Goal: Information Seeking & Learning: Learn about a topic

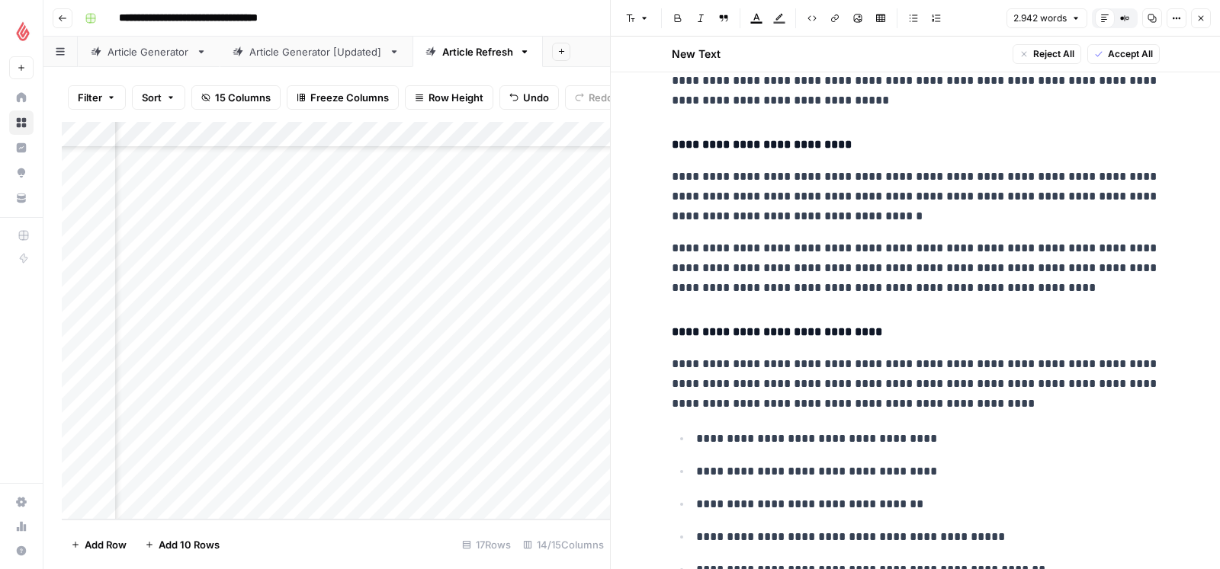
scroll to position [2563, 0]
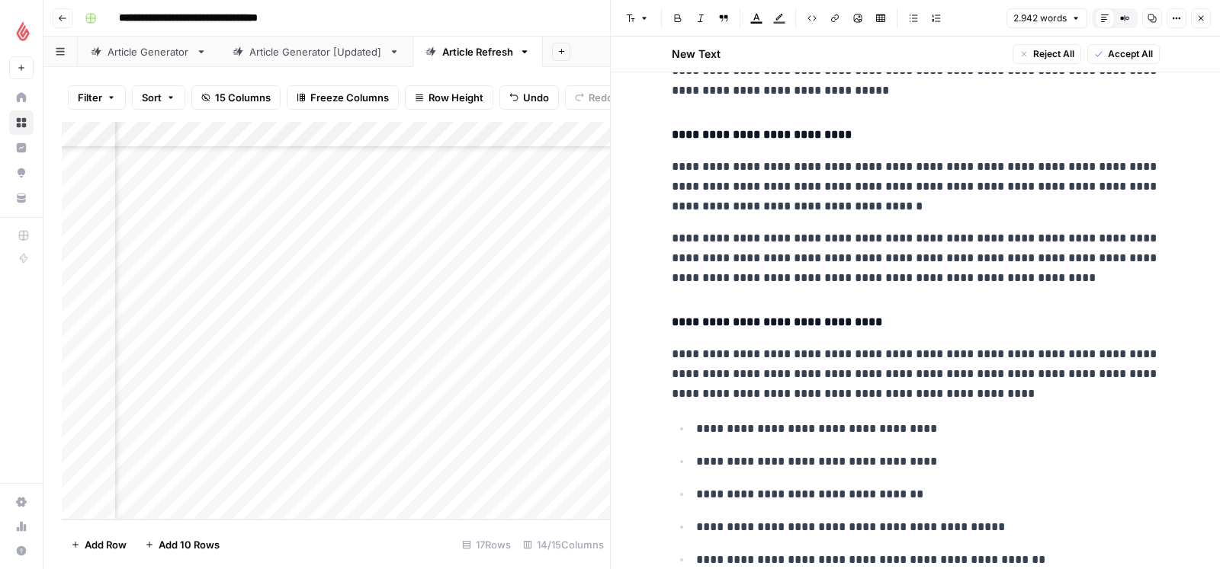
click at [1102, 168] on p "**********" at bounding box center [916, 186] width 488 height 59
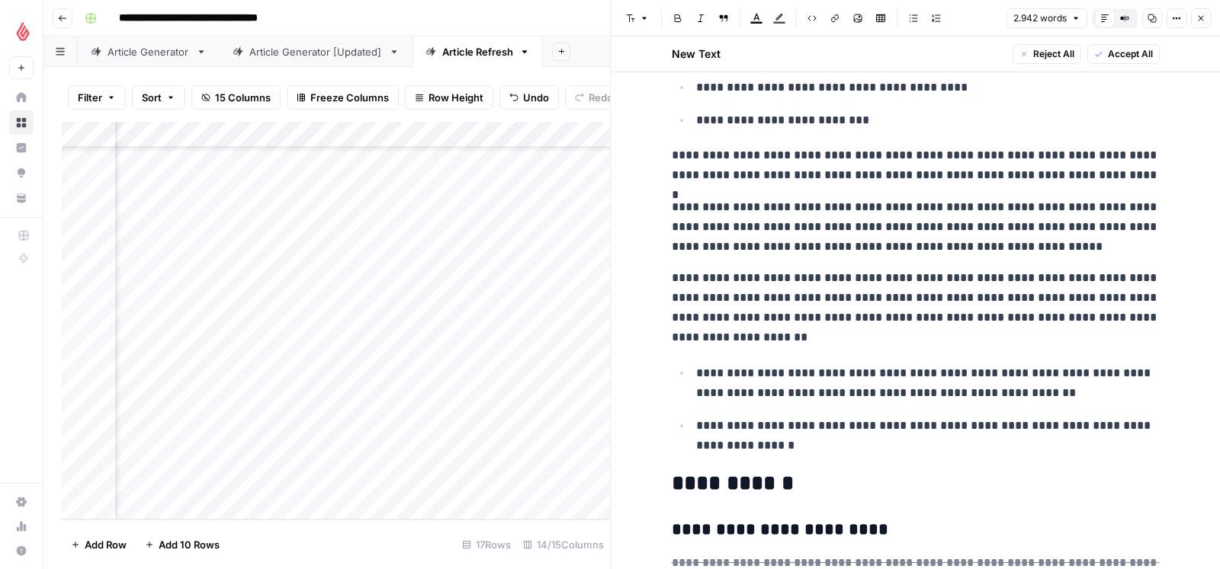
scroll to position [3054, 0]
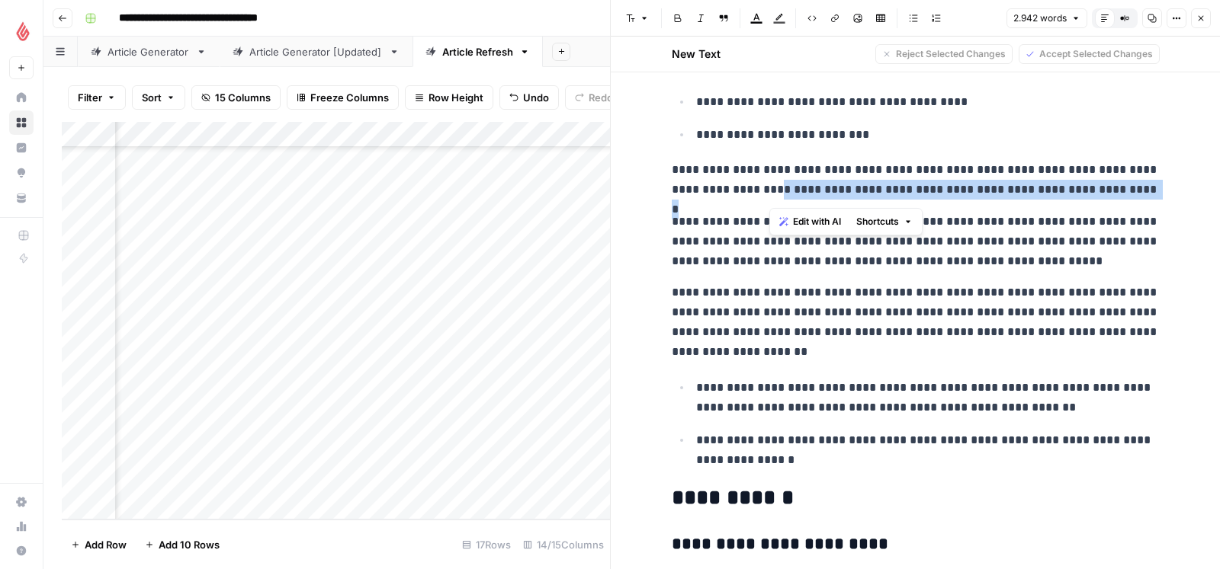
drag, startPoint x: 771, startPoint y: 197, endPoint x: 1153, endPoint y: 191, distance: 382.7
click at [1153, 191] on p "**********" at bounding box center [916, 180] width 488 height 40
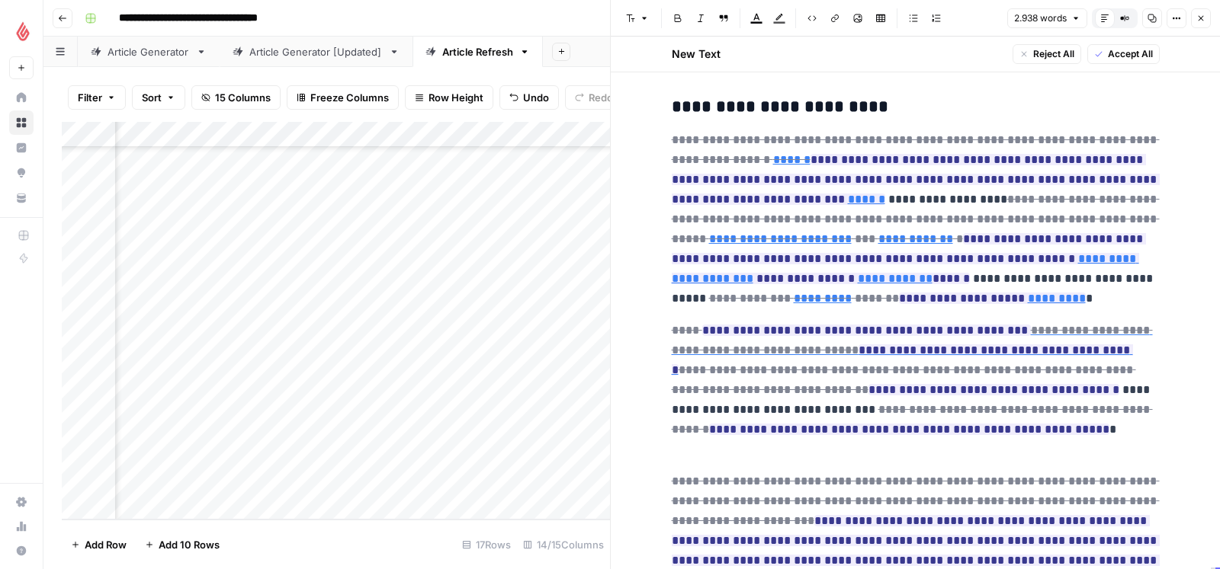
scroll to position [3497, 0]
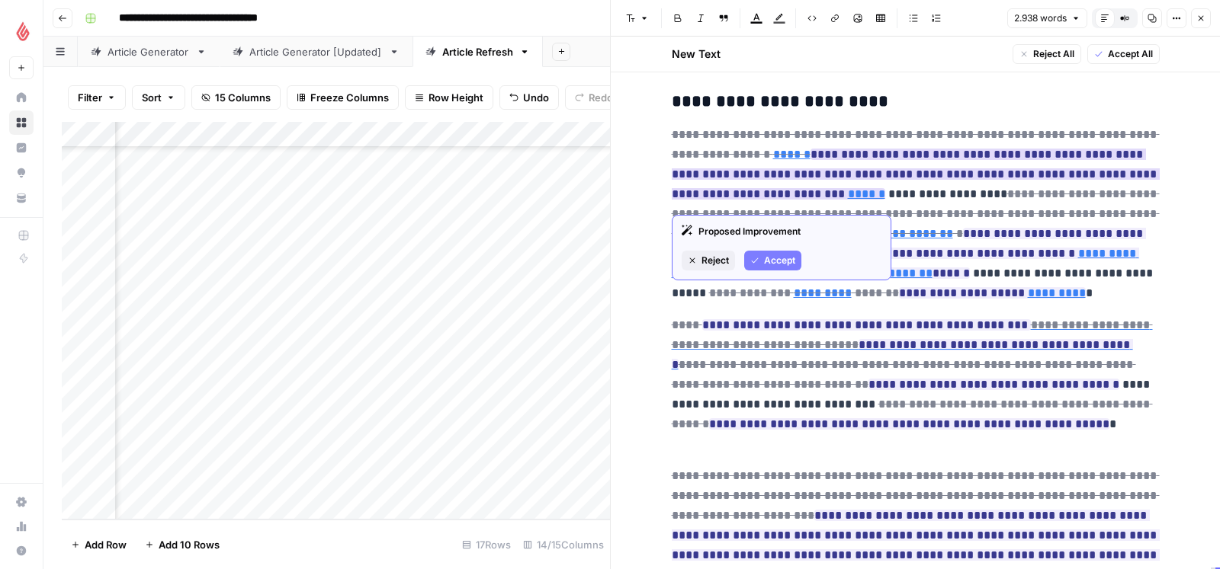
click at [758, 263] on icon "button" at bounding box center [754, 260] width 9 height 9
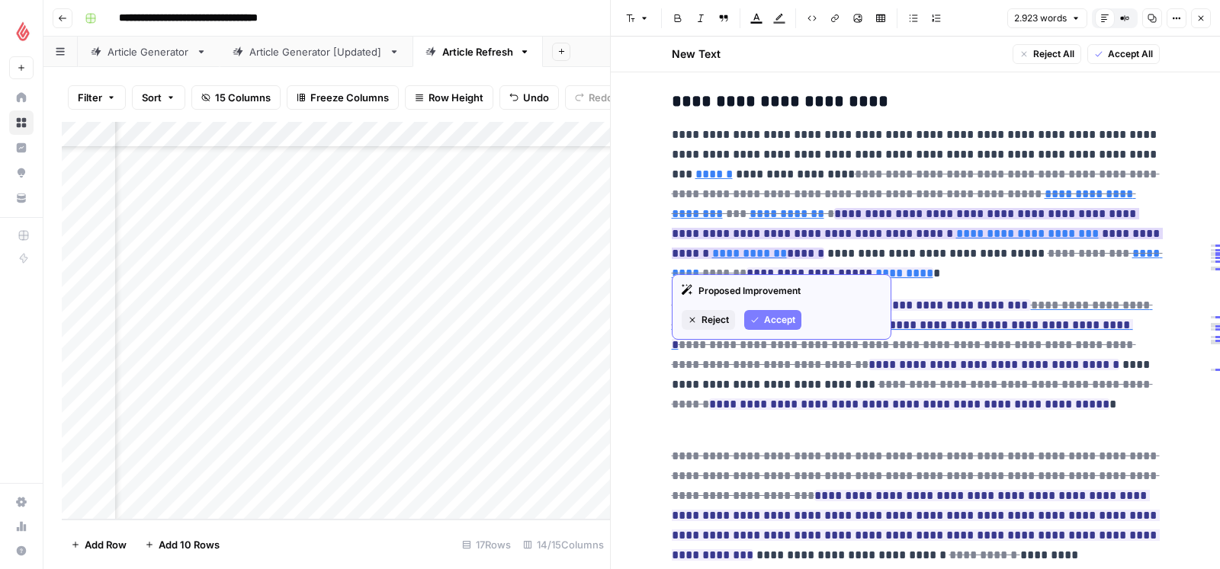
click at [771, 315] on span "Accept" at bounding box center [779, 320] width 31 height 14
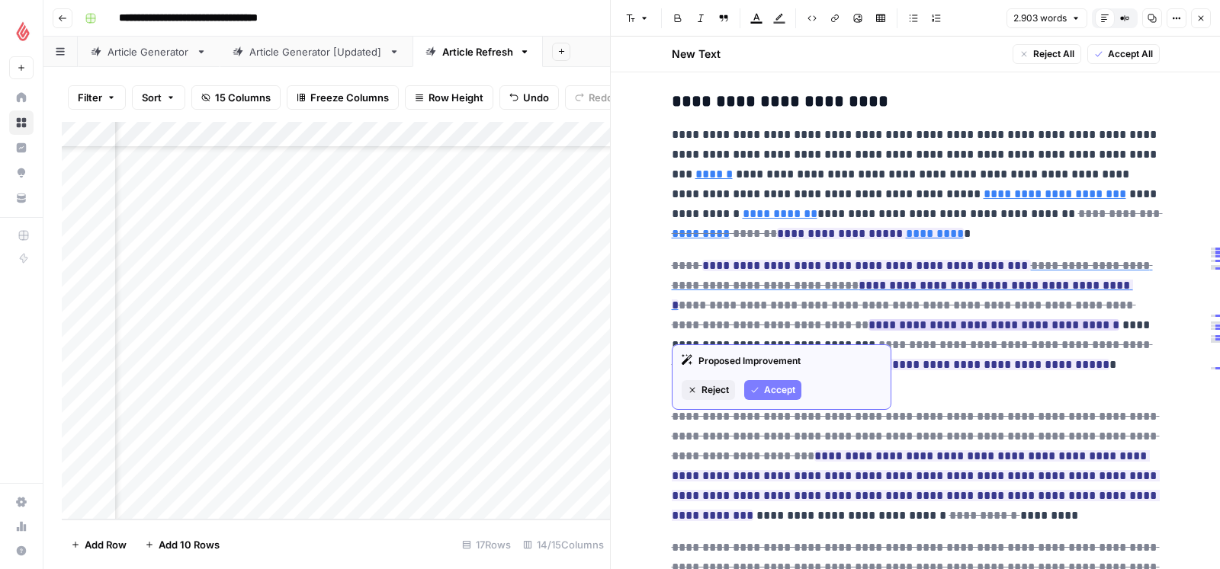
scroll to position [3500, 0]
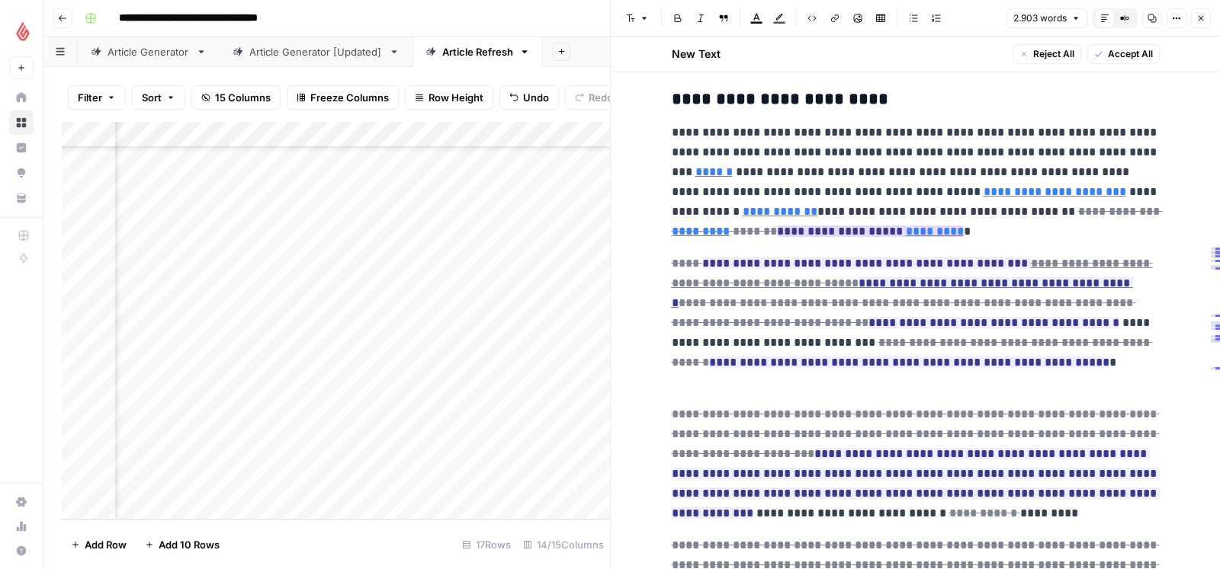
type input "[URL][DOMAIN_NAME]"
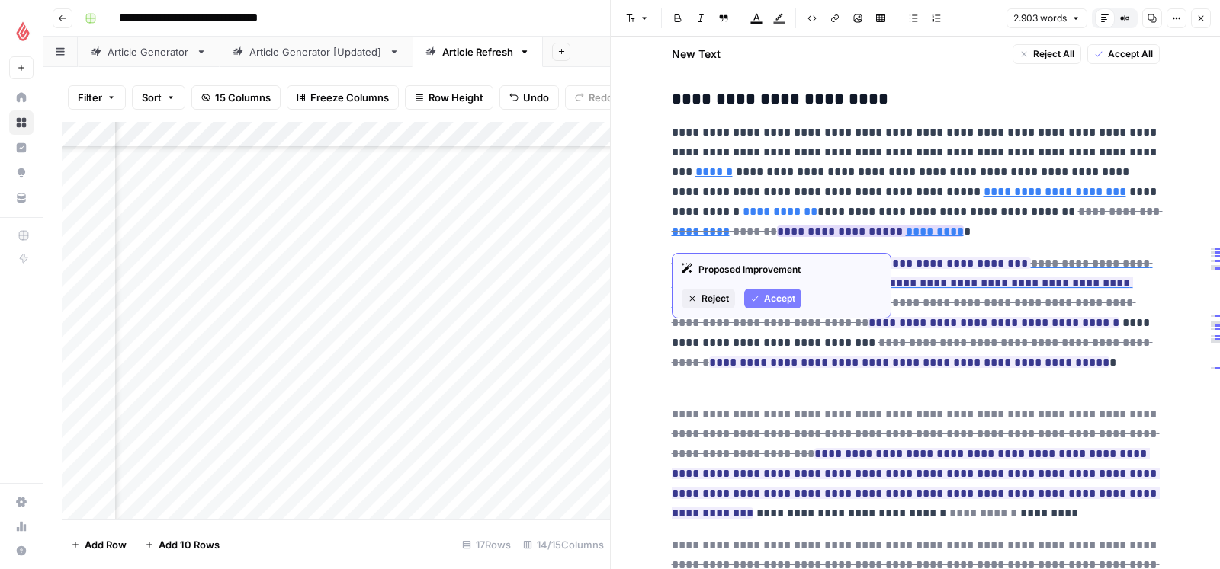
click at [788, 293] on span "Accept" at bounding box center [779, 299] width 31 height 14
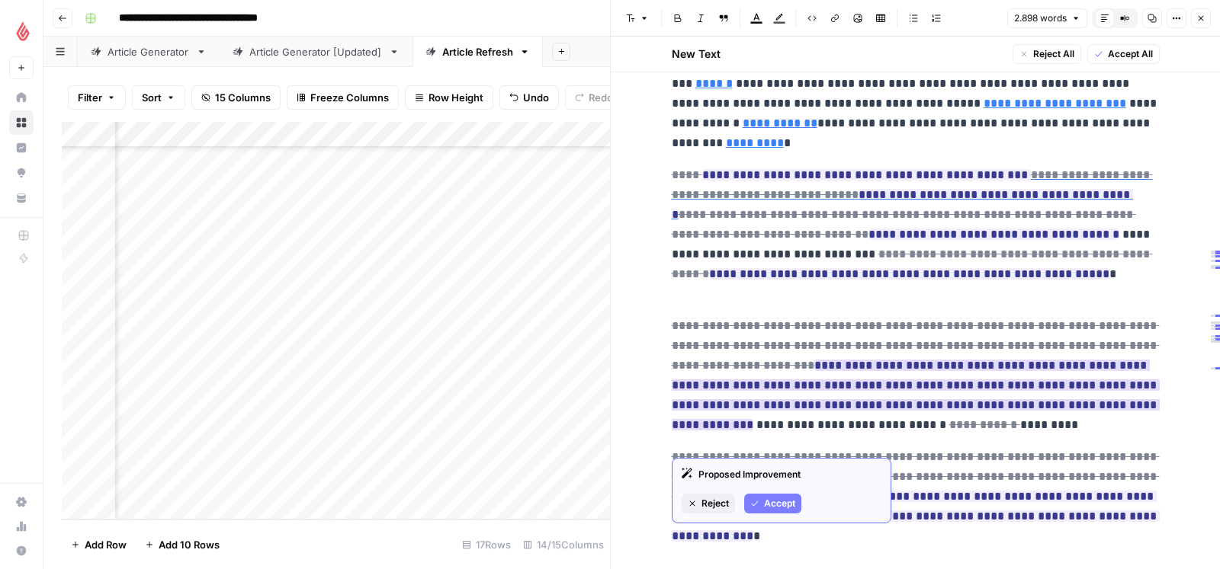
scroll to position [3589, 0]
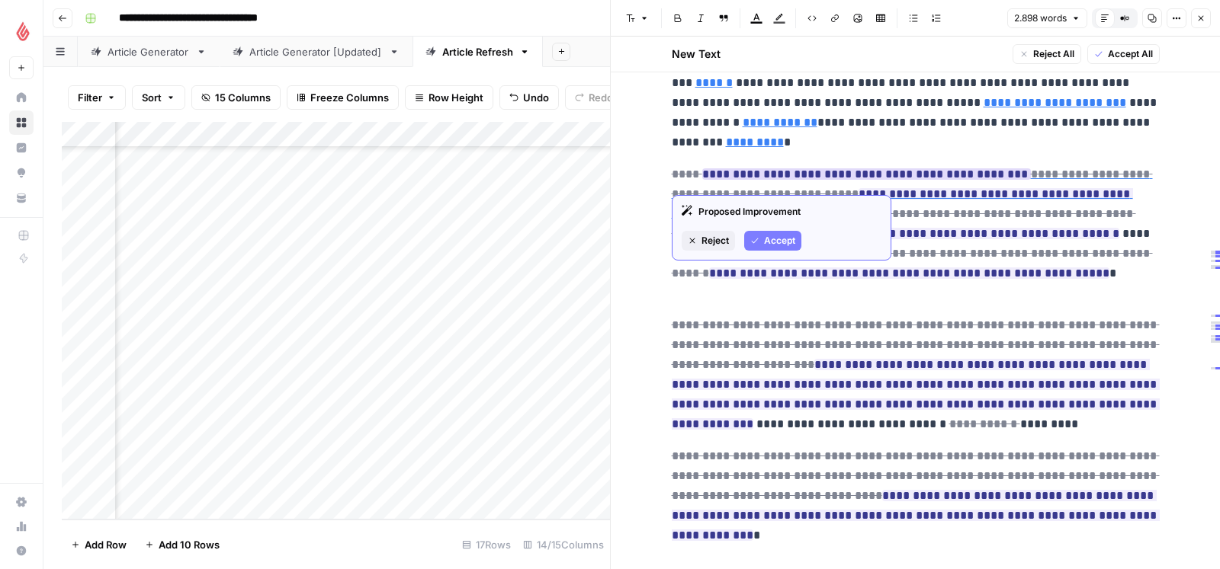
click at [788, 240] on span "Accept" at bounding box center [779, 241] width 31 height 14
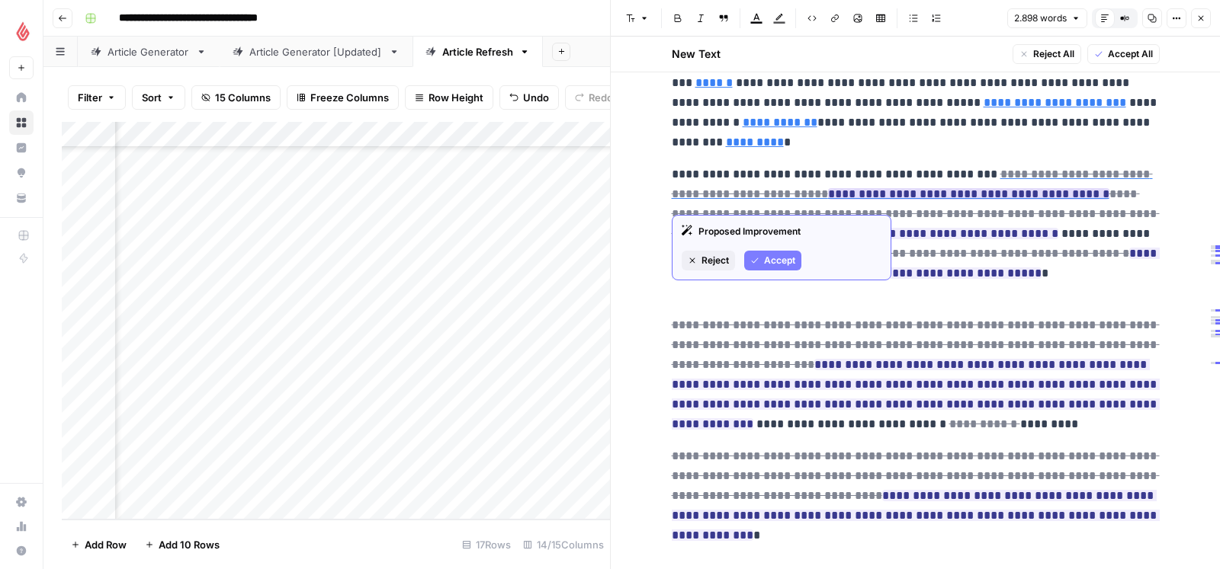
click at [778, 256] on span "Accept" at bounding box center [779, 261] width 31 height 14
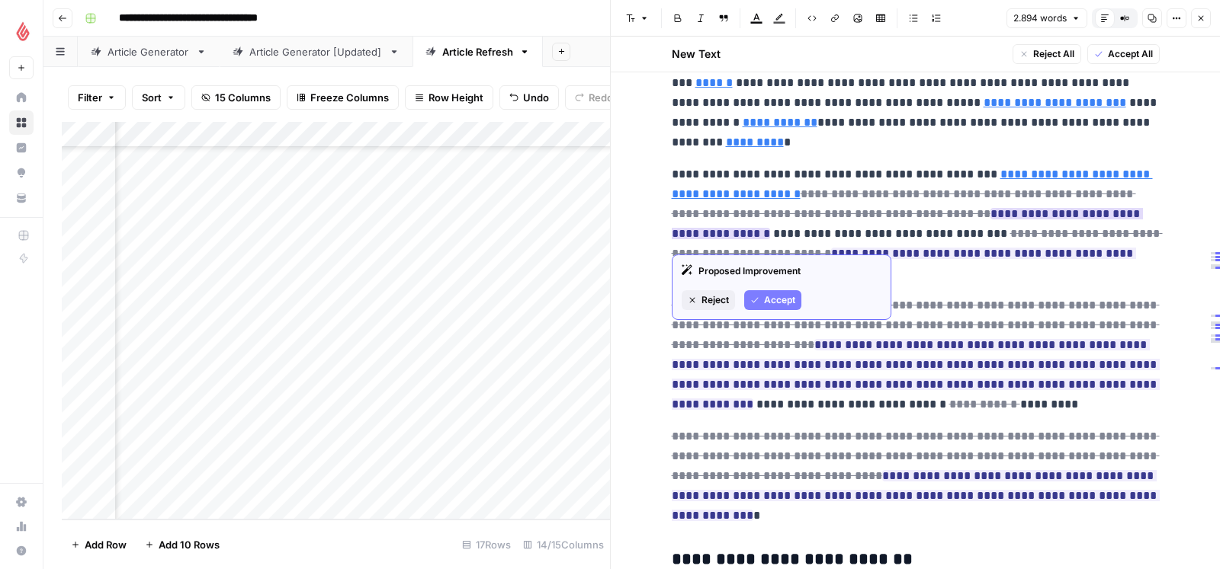
click at [778, 309] on button "Accept" at bounding box center [772, 300] width 57 height 20
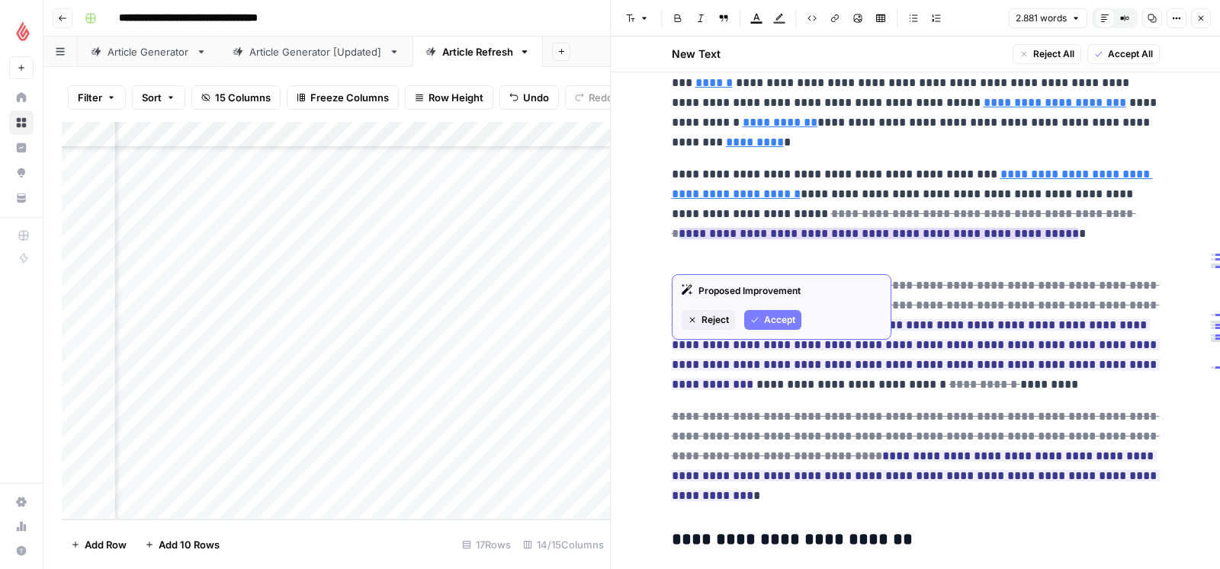
click at [782, 319] on span "Accept" at bounding box center [779, 320] width 31 height 14
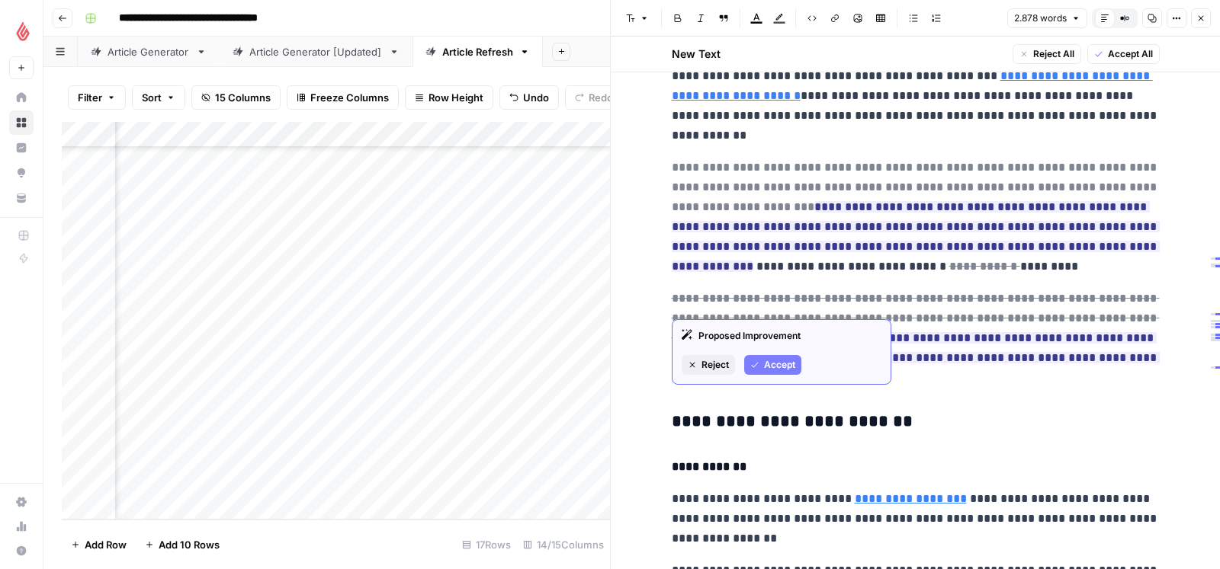
scroll to position [3690, 0]
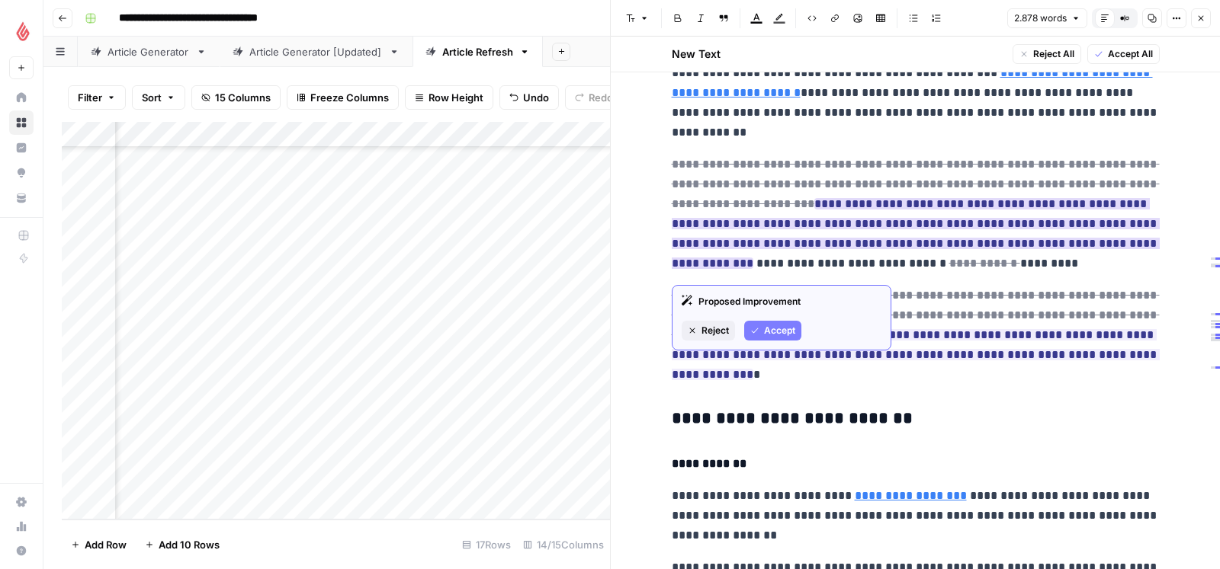
click at [766, 326] on span "Accept" at bounding box center [779, 331] width 31 height 14
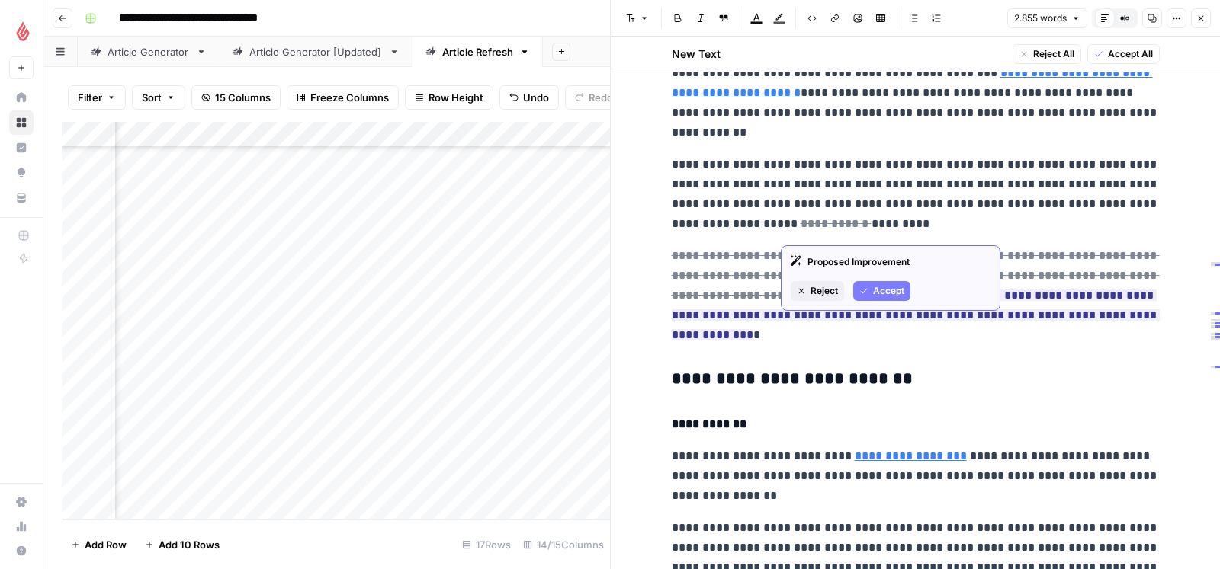
click at [865, 291] on icon "button" at bounding box center [863, 291] width 9 height 9
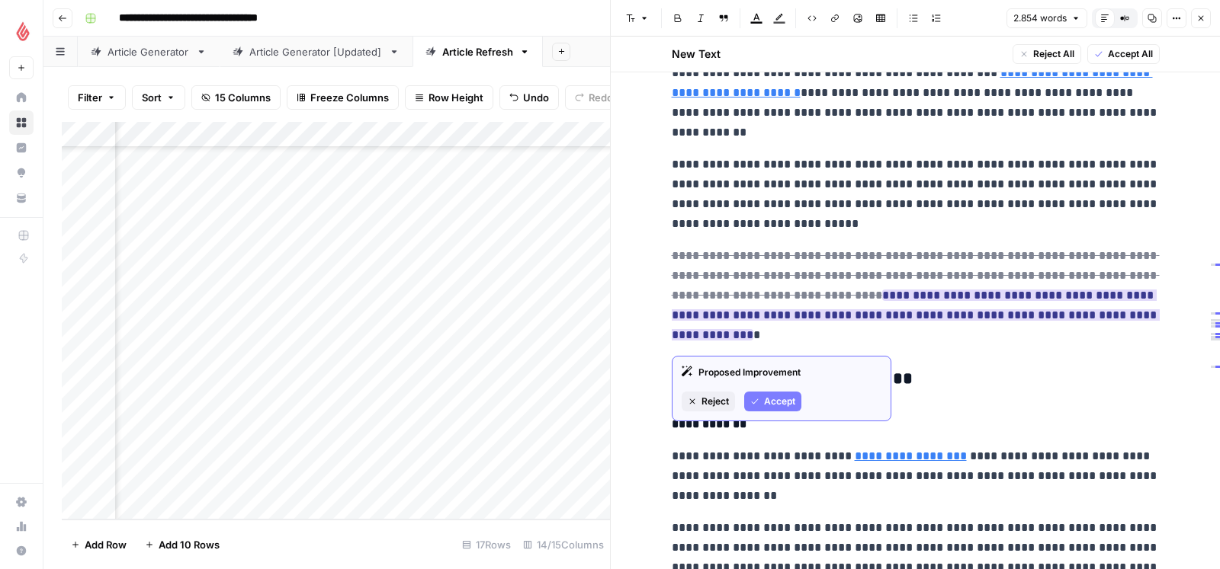
click at [716, 403] on span "Reject" at bounding box center [714, 402] width 27 height 14
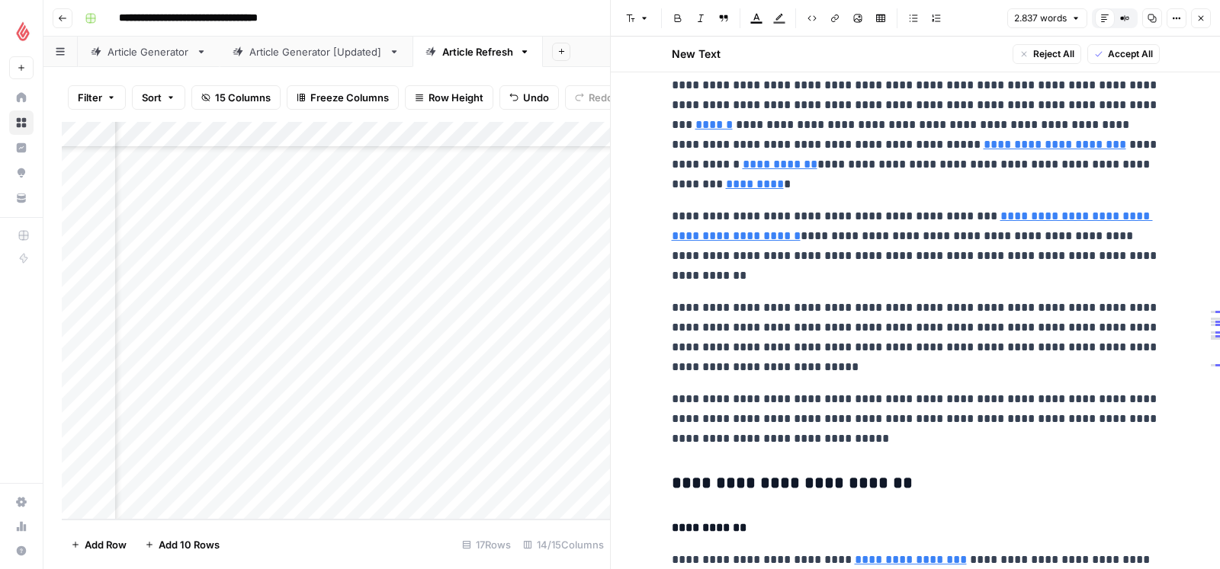
scroll to position [3573, 0]
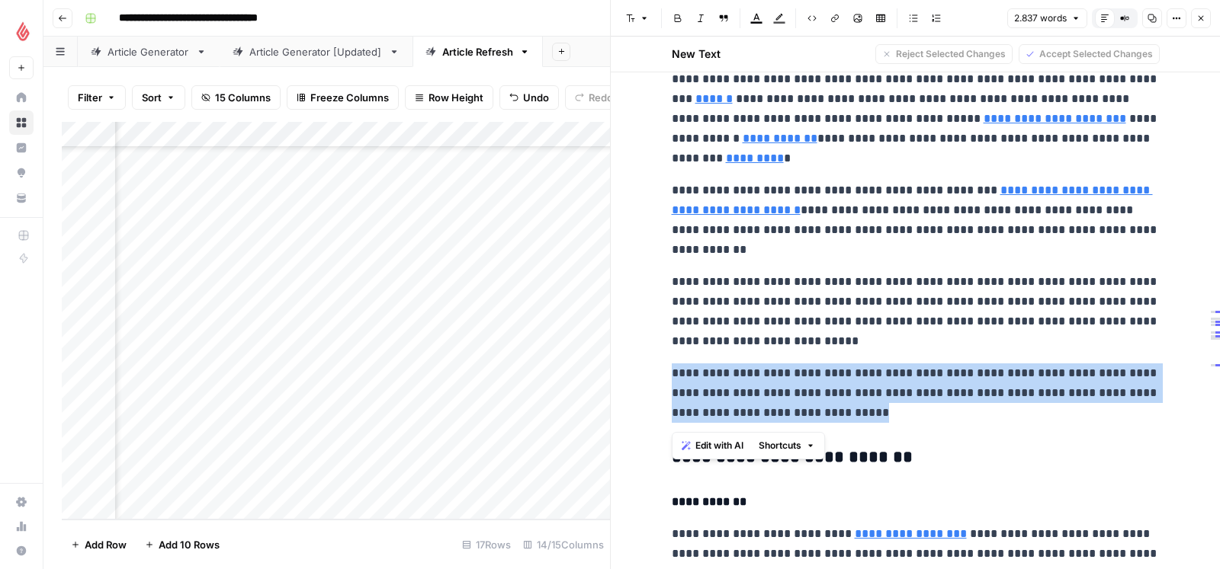
drag, startPoint x: 851, startPoint y: 422, endPoint x: 665, endPoint y: 386, distance: 190.0
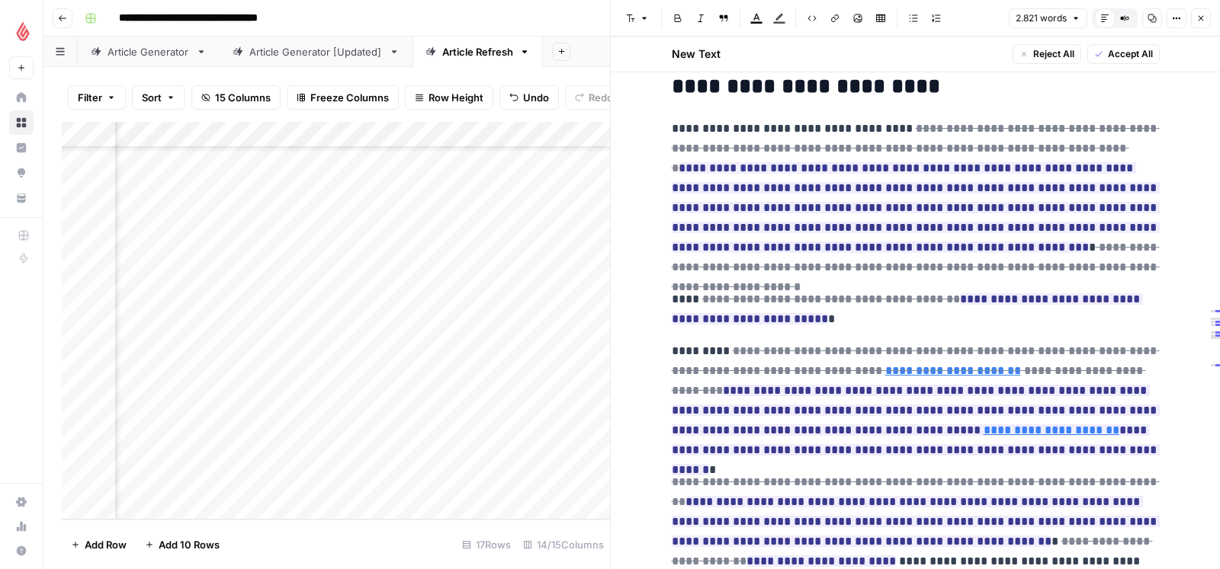
scroll to position [4578, 0]
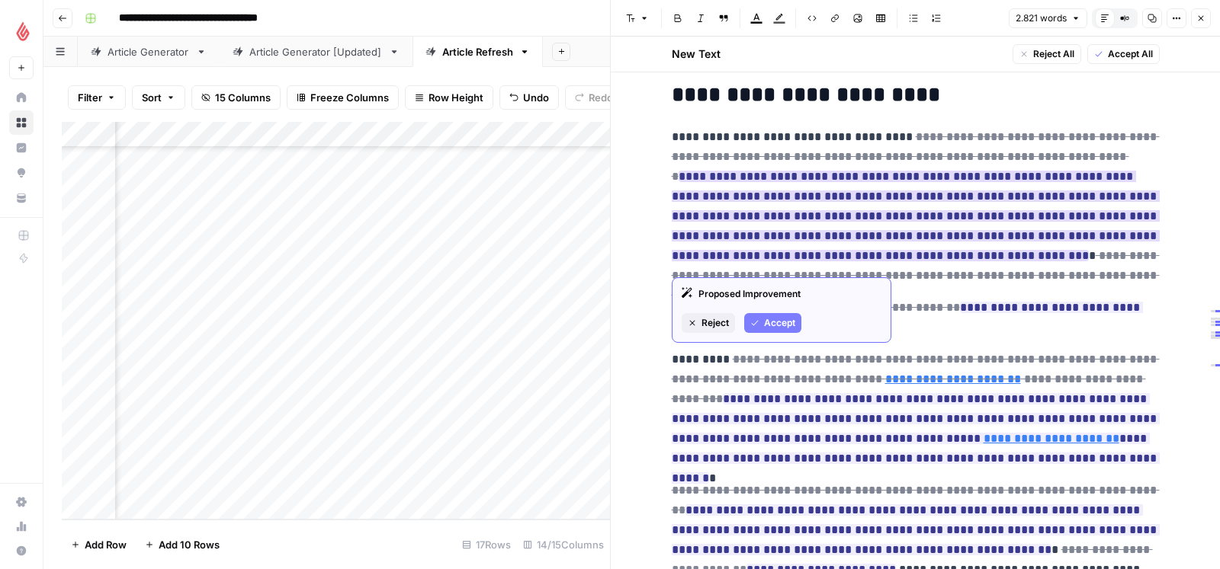
click at [775, 324] on span "Accept" at bounding box center [779, 323] width 31 height 14
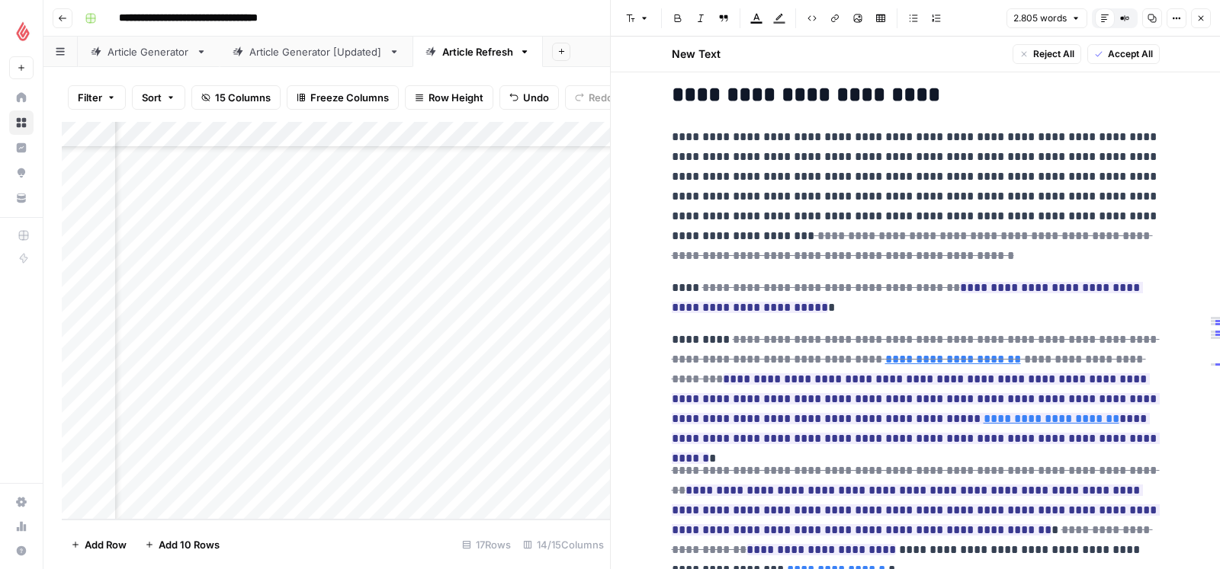
scroll to position [4610, 0]
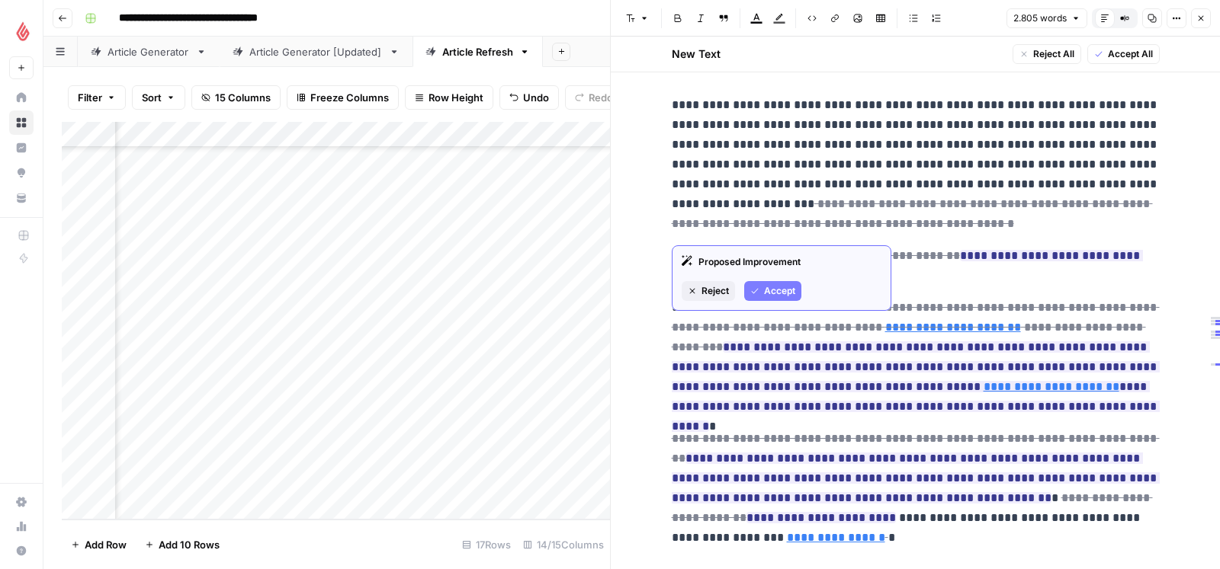
click at [771, 288] on span "Accept" at bounding box center [779, 291] width 31 height 14
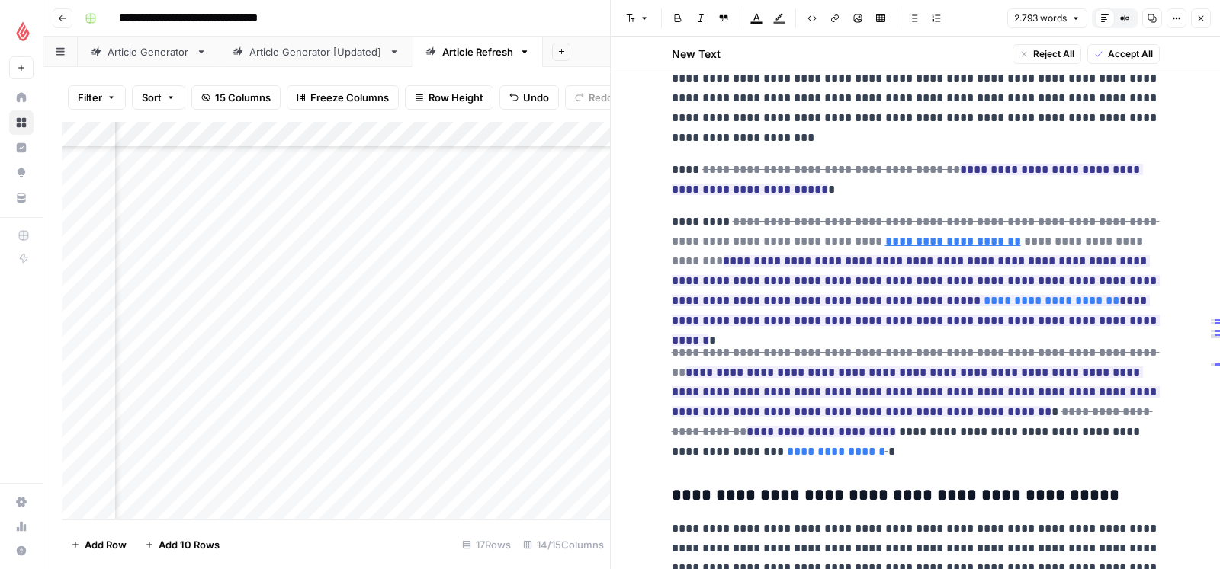
scroll to position [4677, 0]
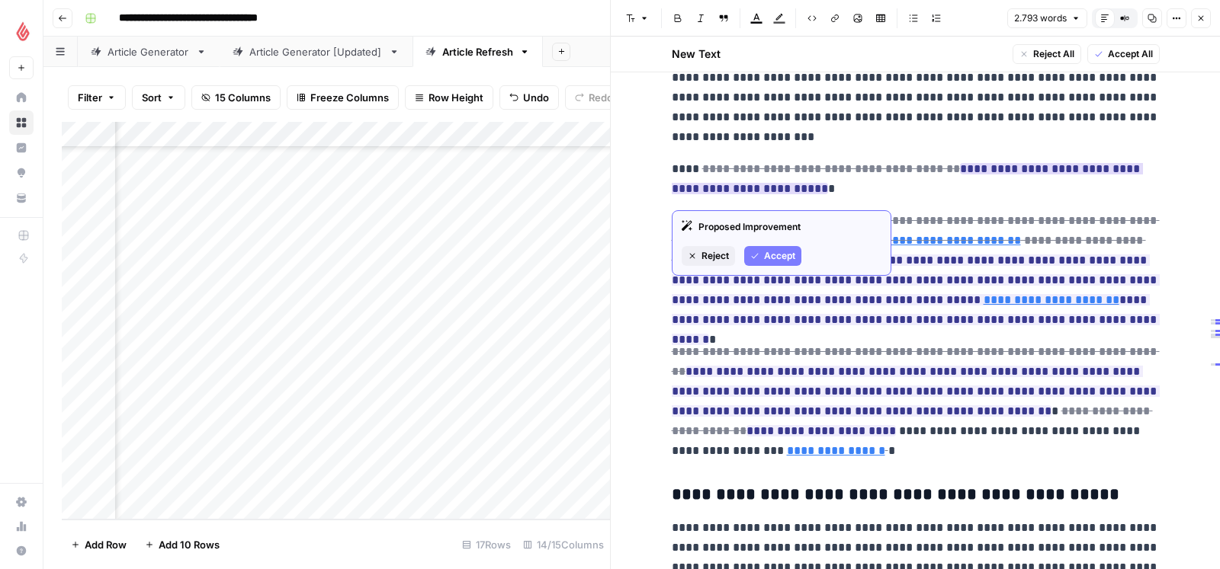
click at [779, 252] on span "Accept" at bounding box center [779, 256] width 31 height 14
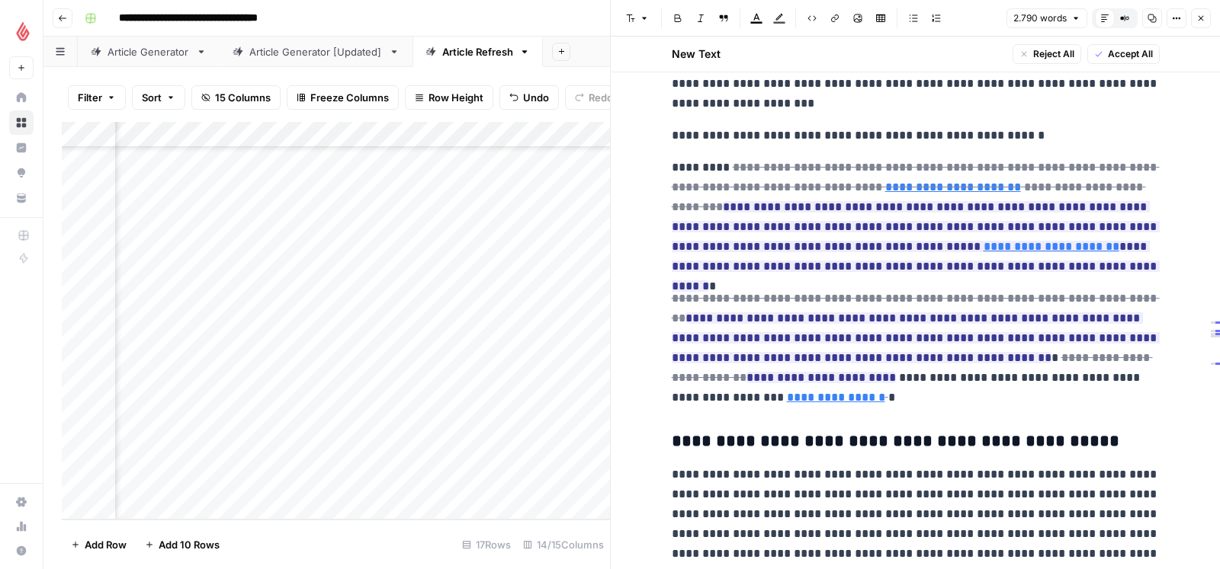
scroll to position [4721, 0]
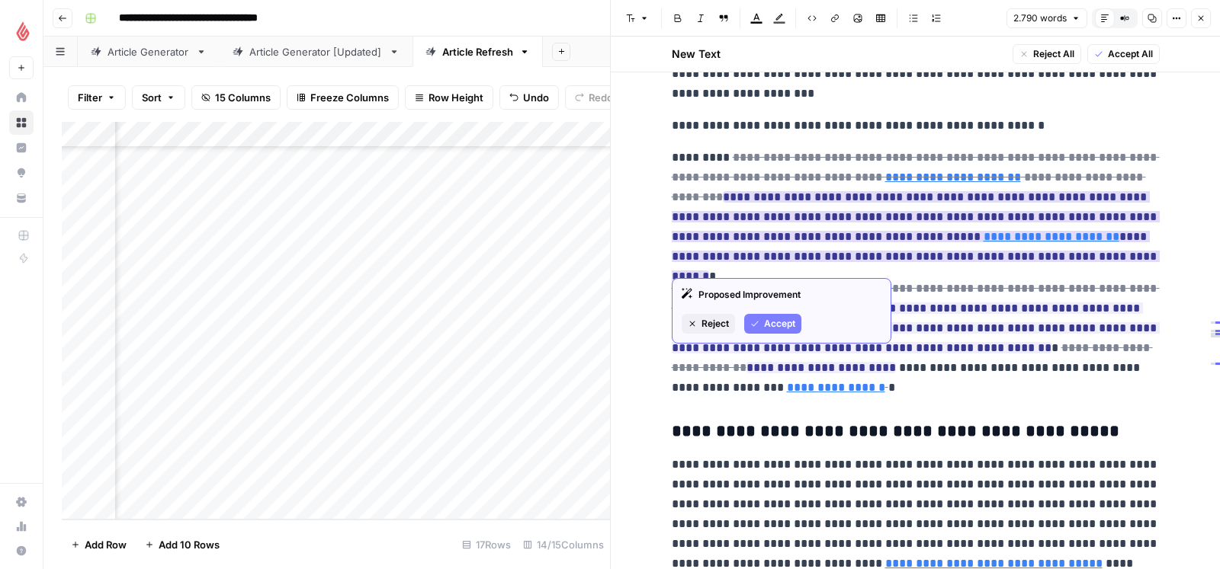
click at [769, 322] on span "Accept" at bounding box center [779, 324] width 31 height 14
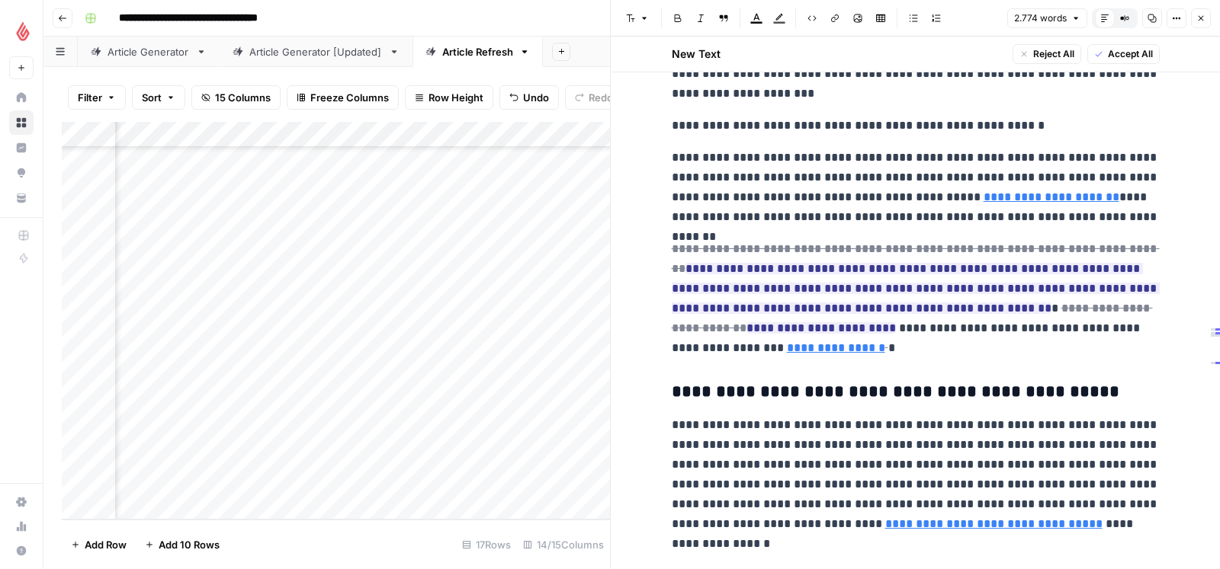
scroll to position [4769, 0]
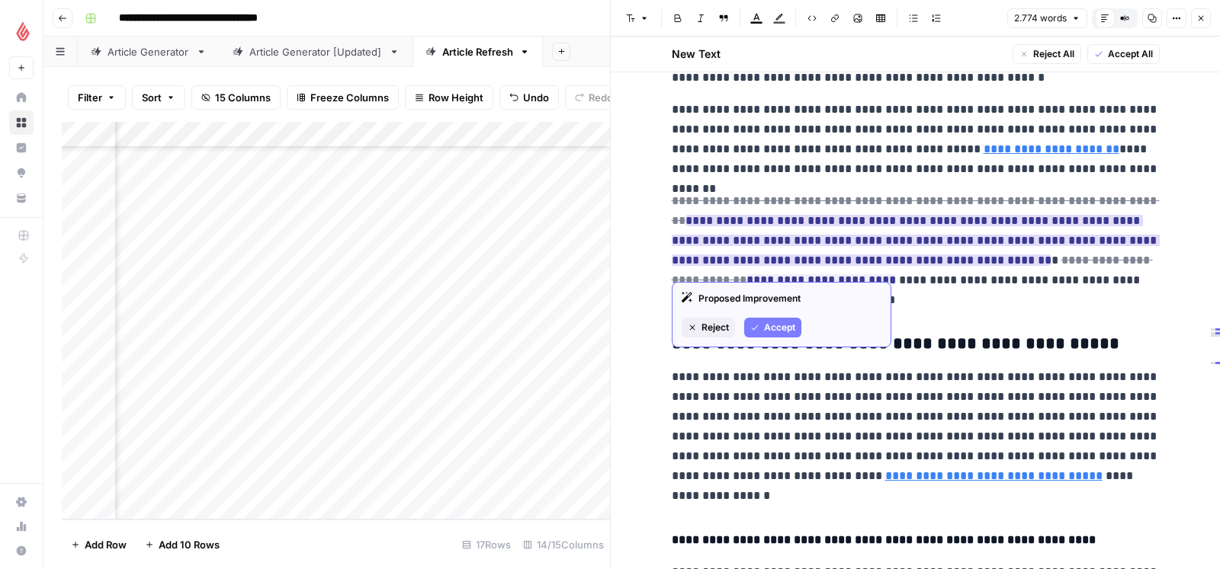
click at [771, 325] on span "Accept" at bounding box center [779, 328] width 31 height 14
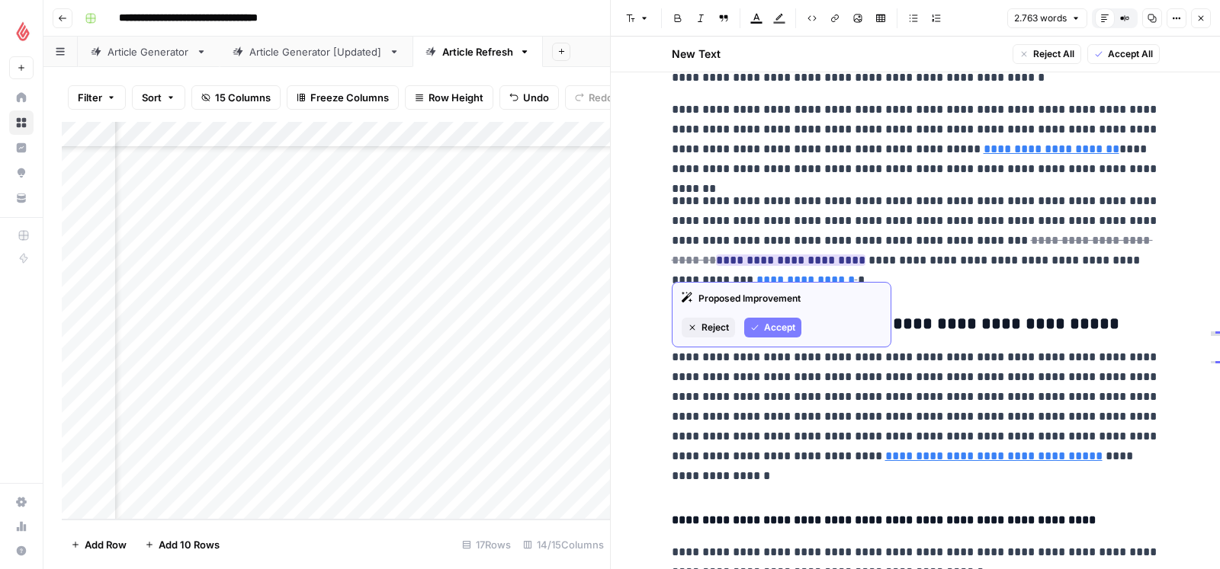
click at [768, 321] on span "Accept" at bounding box center [779, 328] width 31 height 14
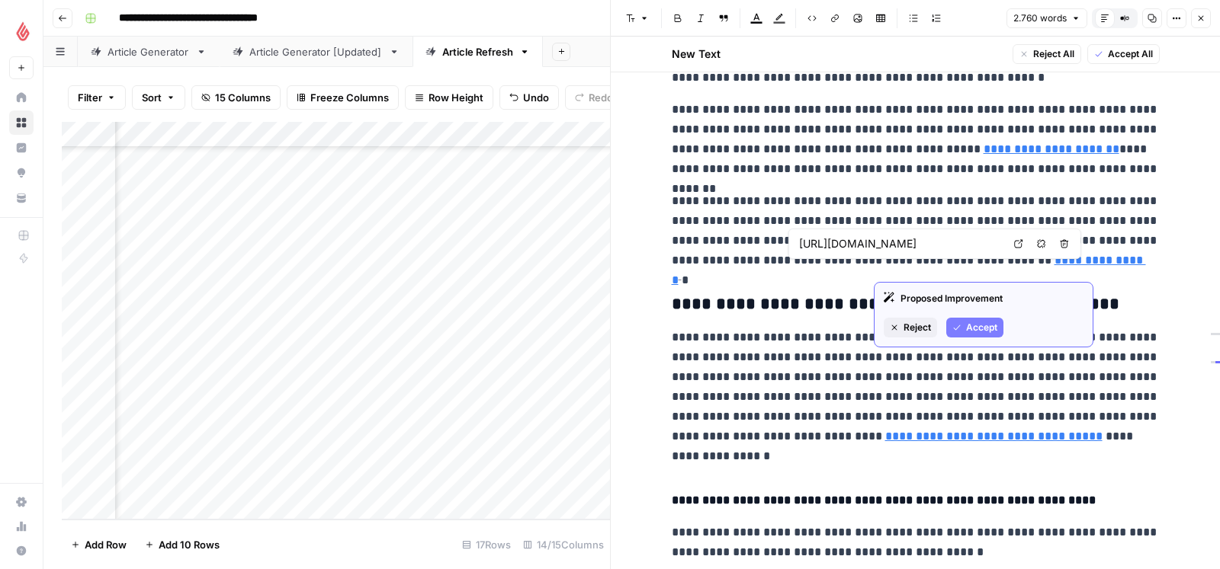
click at [973, 329] on span "Accept" at bounding box center [981, 328] width 31 height 14
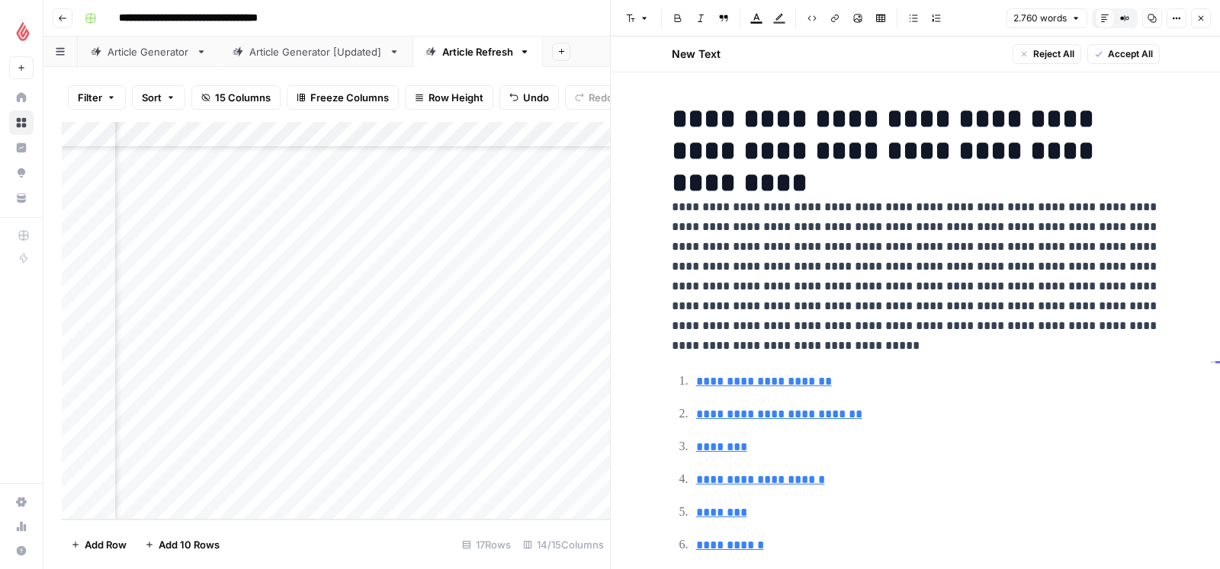
scroll to position [93, 902]
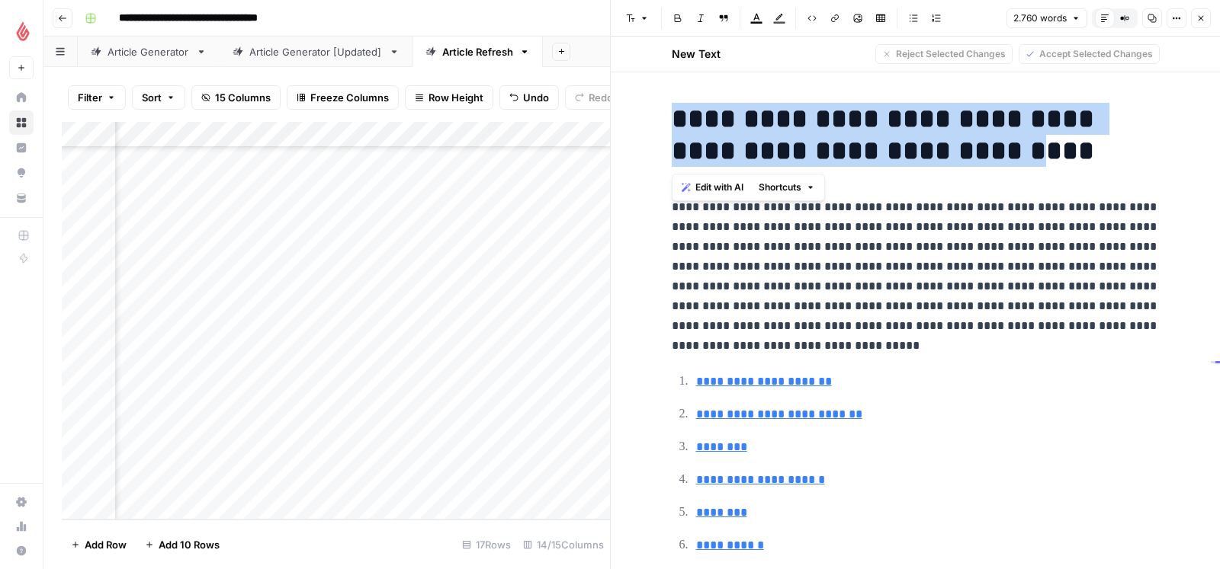
drag, startPoint x: 672, startPoint y: 119, endPoint x: 890, endPoint y: 156, distance: 220.4
click at [890, 156] on h1 "**********" at bounding box center [916, 135] width 488 height 64
copy h1 "**********"
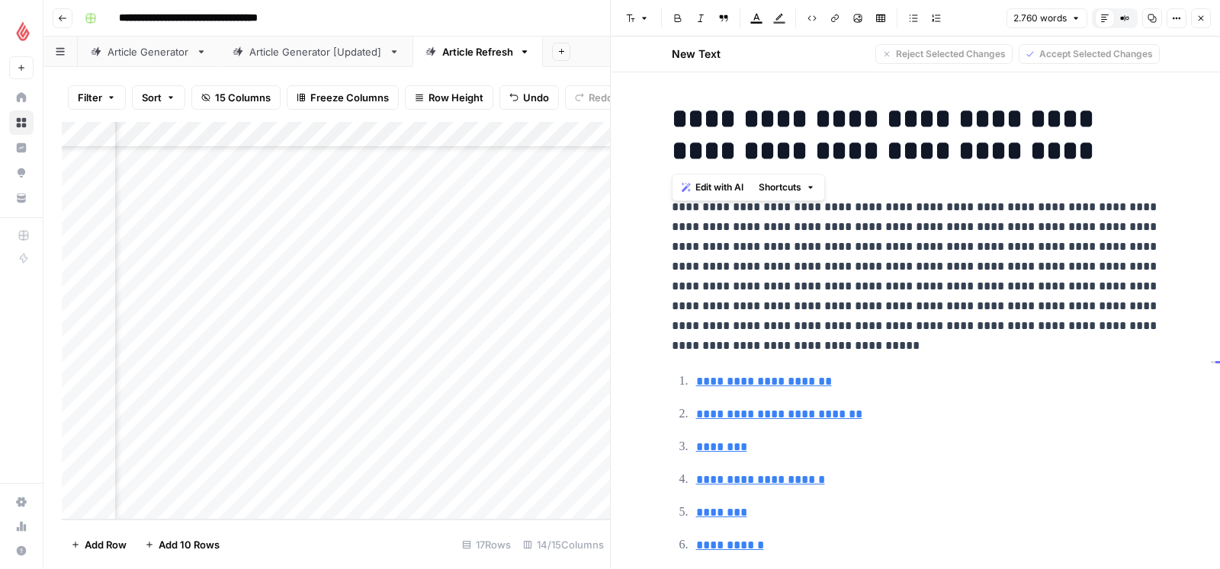
click at [757, 252] on p "**********" at bounding box center [916, 276] width 488 height 159
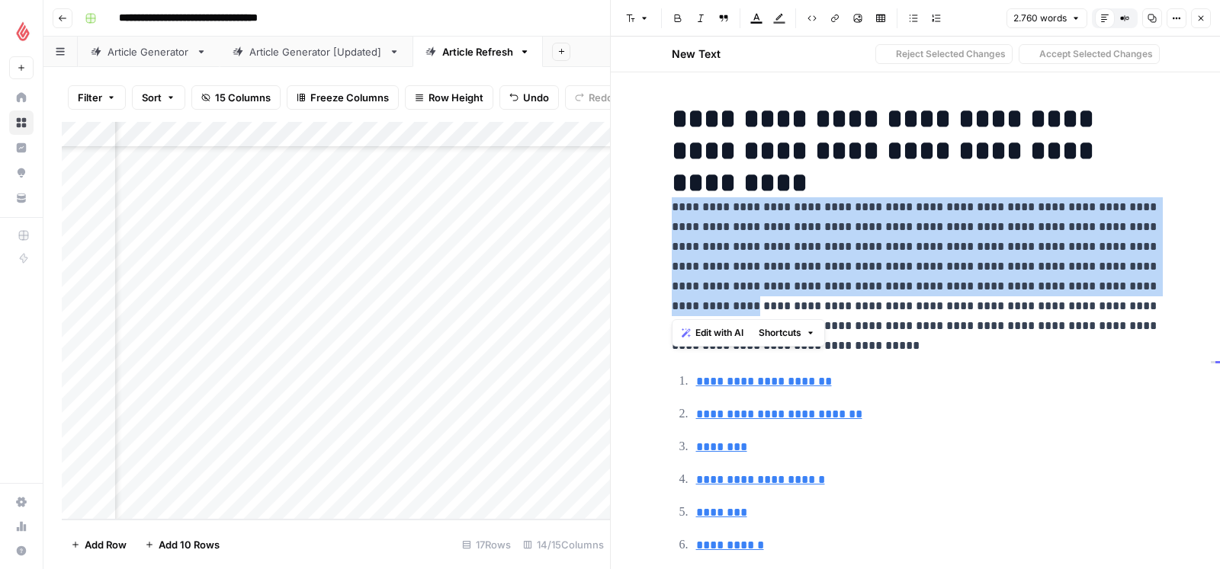
drag, startPoint x: 671, startPoint y: 209, endPoint x: 708, endPoint y: 325, distance: 121.7
click at [708, 322] on p "**********" at bounding box center [916, 276] width 488 height 159
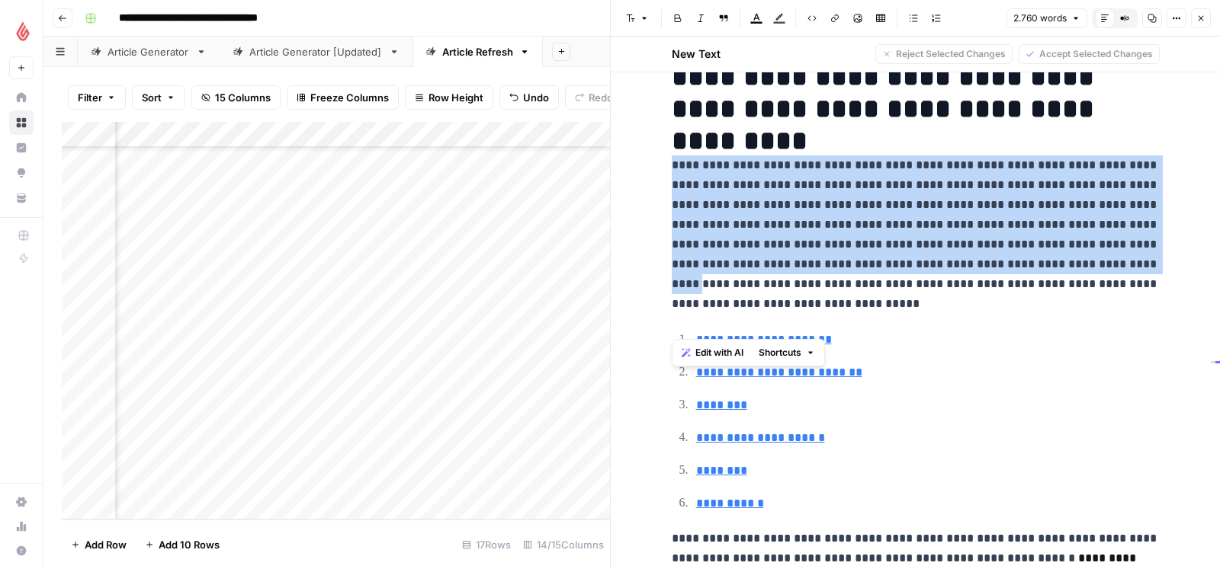
scroll to position [0, 0]
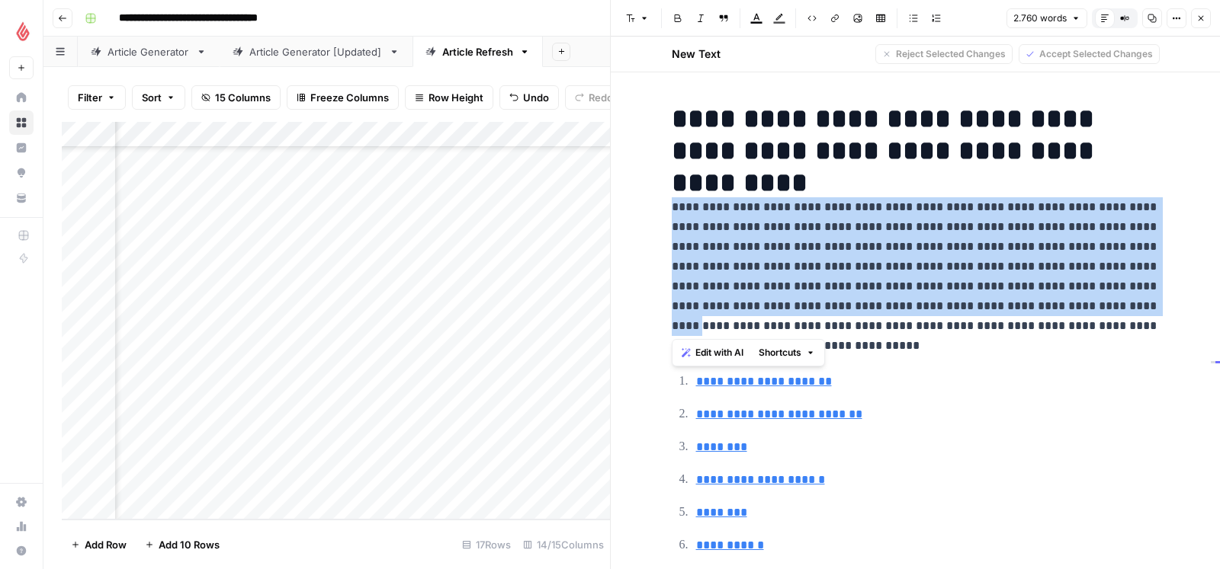
click at [681, 203] on p "**********" at bounding box center [916, 276] width 488 height 159
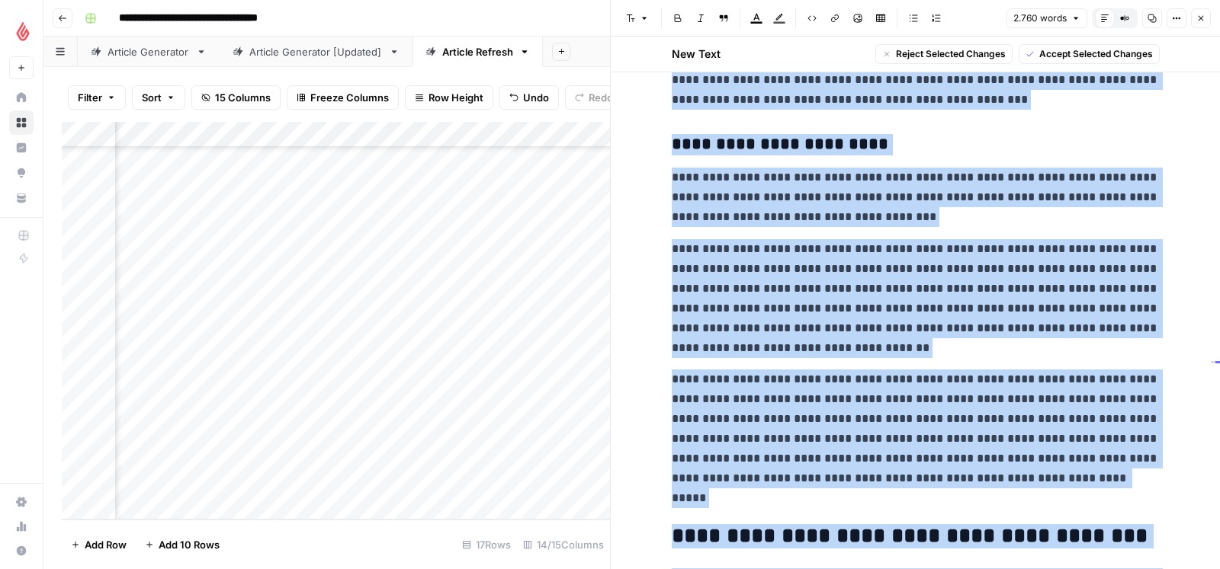
scroll to position [8419, 0]
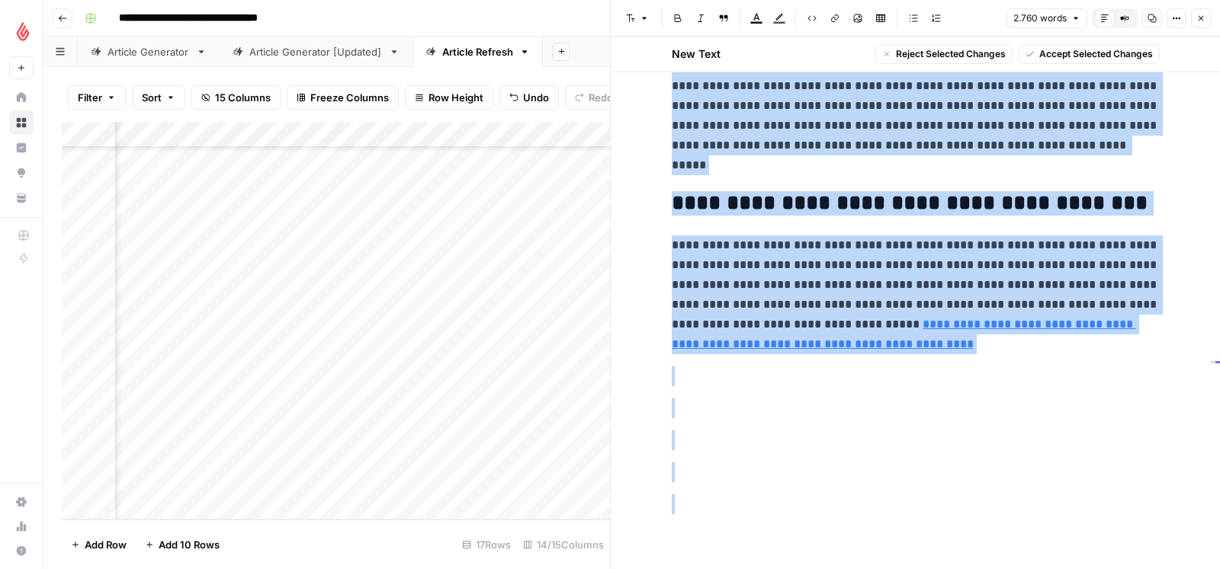
drag, startPoint x: 672, startPoint y: 208, endPoint x: 679, endPoint y: 600, distance: 391.9
click at [679, 569] on html "**********" at bounding box center [610, 284] width 1220 height 569
click at [950, 403] on p at bounding box center [916, 409] width 488 height 20
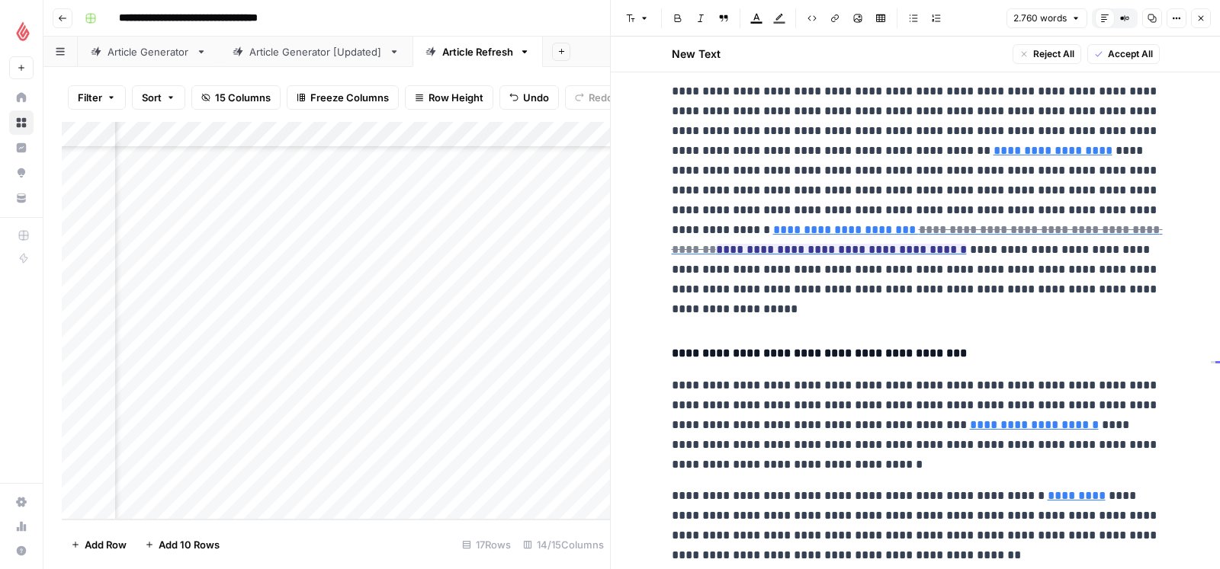
scroll to position [5257, 0]
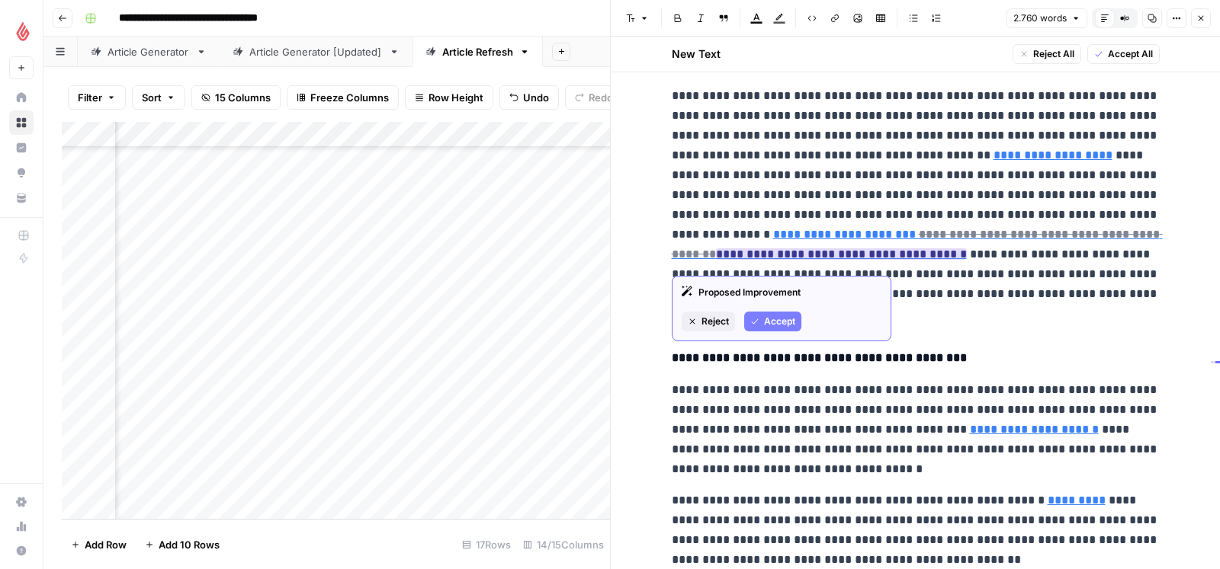
click at [769, 315] on span "Accept" at bounding box center [779, 322] width 31 height 14
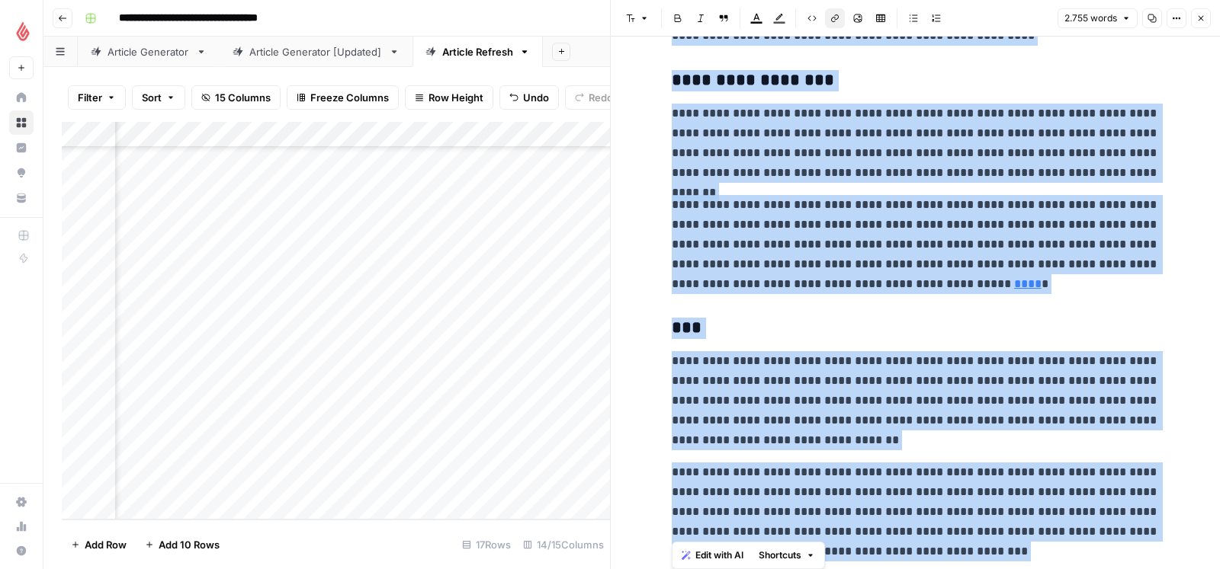
scroll to position [8363, 0]
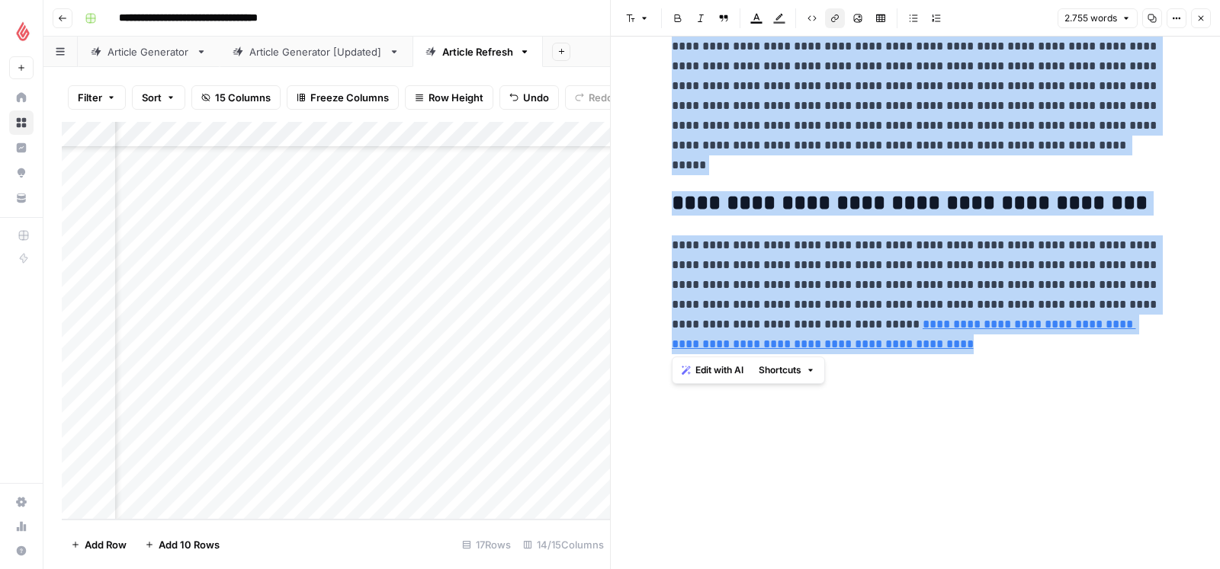
drag, startPoint x: 669, startPoint y: 171, endPoint x: 923, endPoint y: 353, distance: 312.4
copy div "**********"
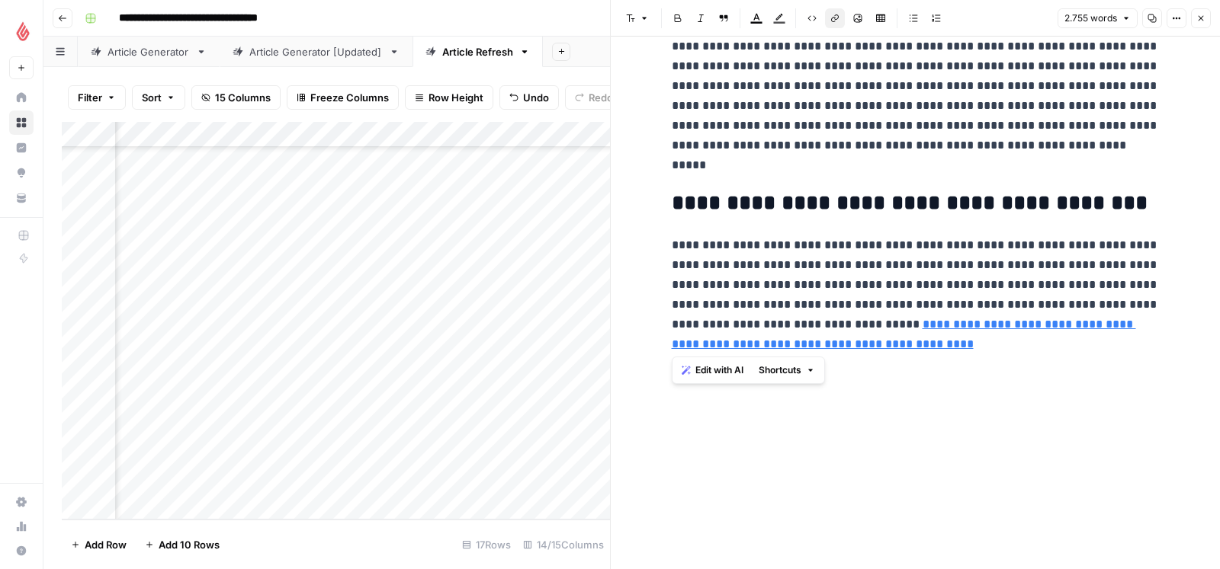
click at [781, 504] on p at bounding box center [916, 505] width 488 height 20
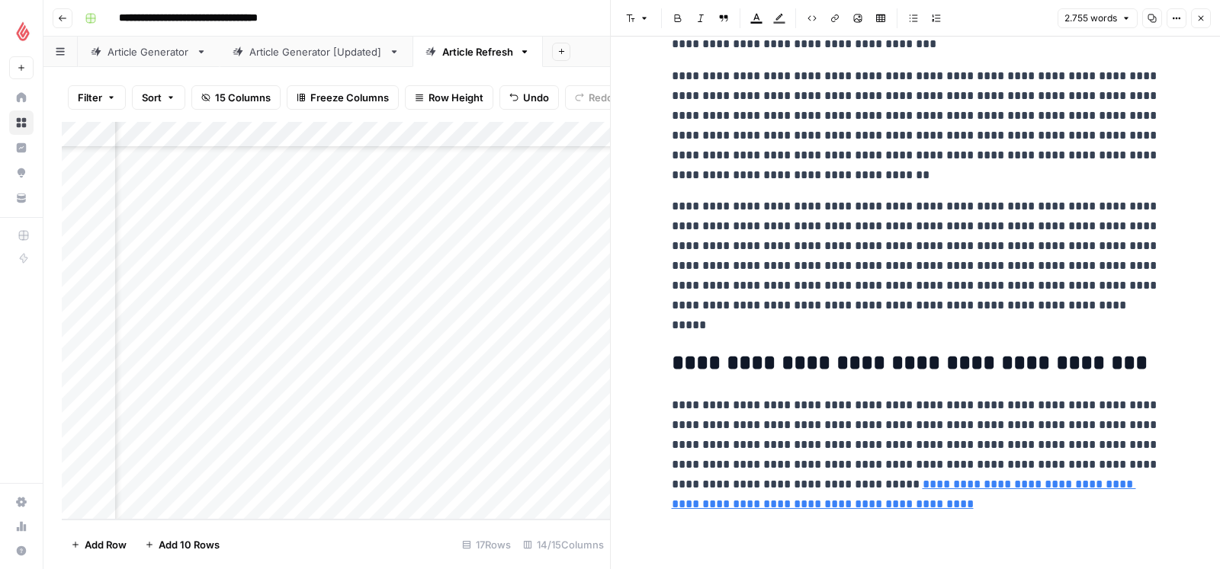
scroll to position [8195, 0]
